Goal: Complete application form

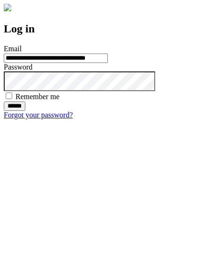
type input "**********"
click at [25, 111] on input "******" at bounding box center [15, 105] width 22 height 9
type input "**********"
click at [25, 111] on input "******" at bounding box center [15, 105] width 22 height 9
